Goal: Entertainment & Leisure: Consume media (video, audio)

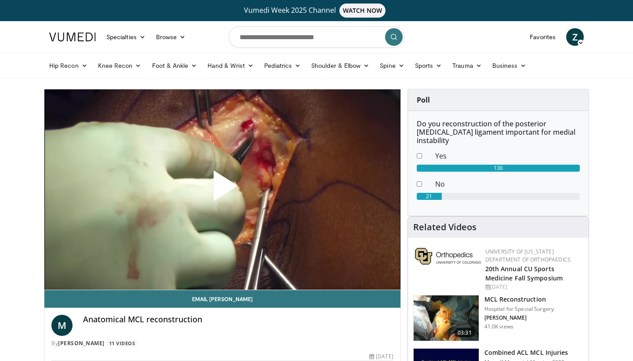
click at [223, 189] on span "Video Player" at bounding box center [223, 189] width 0 height 0
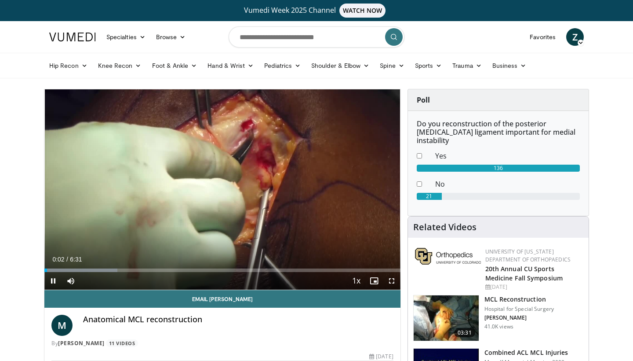
click at [394, 279] on span "Video Player" at bounding box center [392, 281] width 18 height 18
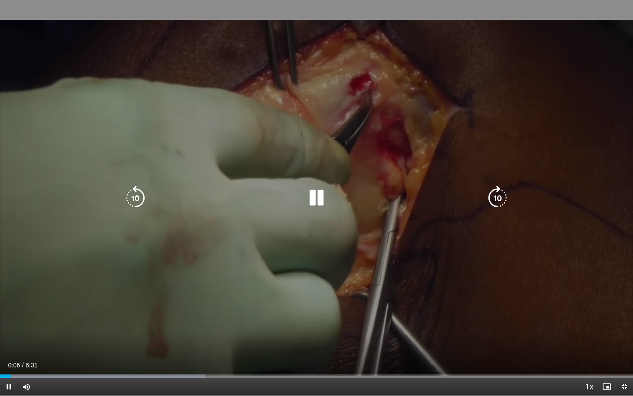
click at [503, 198] on icon "Video Player" at bounding box center [497, 198] width 25 height 25
click at [496, 193] on icon "Video Player" at bounding box center [497, 198] width 25 height 25
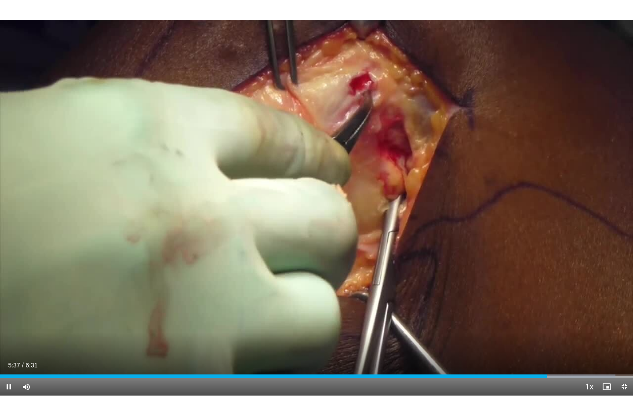
click at [627, 360] on span "Video Player" at bounding box center [625, 387] width 18 height 18
